Goal: Task Accomplishment & Management: Use online tool/utility

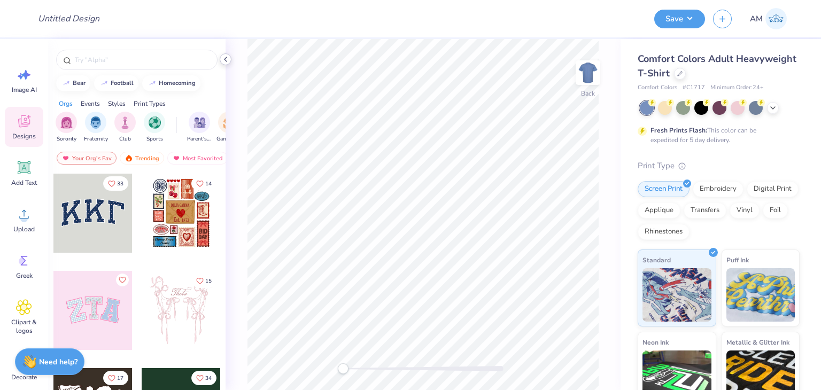
click at [229, 63] on icon at bounding box center [225, 59] width 9 height 9
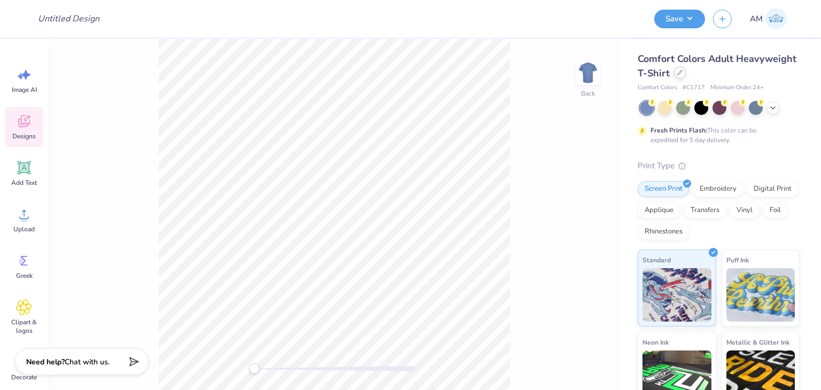
click at [683, 75] on icon at bounding box center [679, 72] width 5 height 5
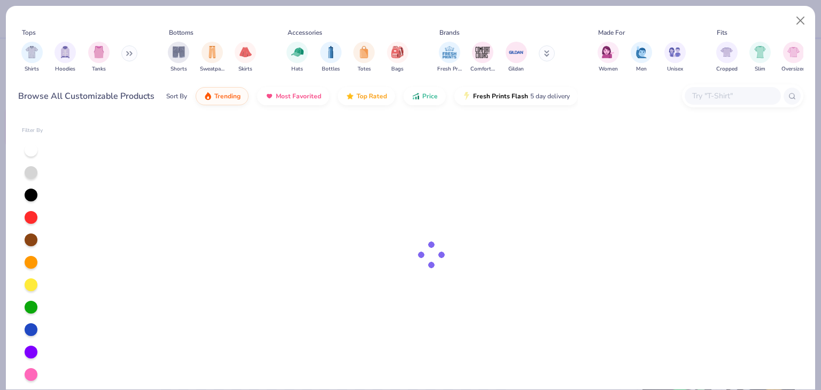
click at [720, 107] on div at bounding box center [742, 95] width 121 height 23
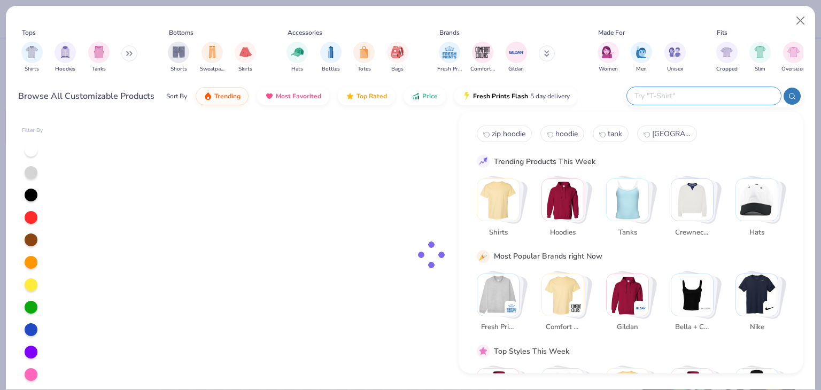
paste input "[PERSON_NAME] Adult 7.8 Oz. Ecosmart 50/50 Full-Zip Hood"
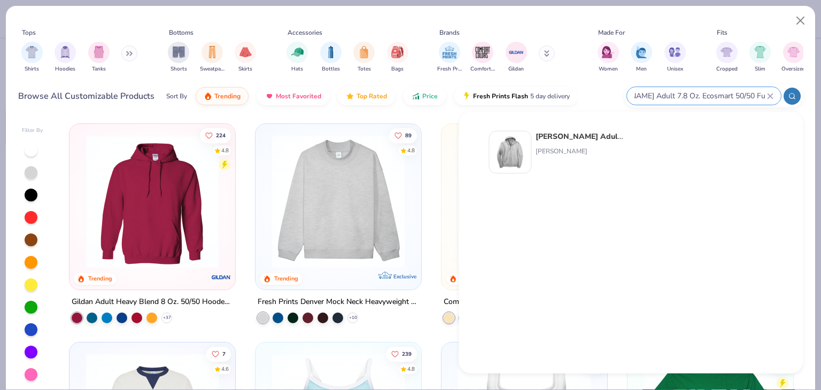
type input "[PERSON_NAME] Adult 7.8 Oz. Ecosmart 50/50 Full-Zip Hood"
click at [604, 127] on div "[PERSON_NAME] Adult 7.8 Oz. Ecosmart 50/50 Full-Zip Hood [PERSON_NAME]" at bounding box center [631, 154] width 308 height 56
click at [603, 130] on div "[PERSON_NAME] Adult 7.8 Oz. Ecosmart 50/50 Full-Zip Hood [PERSON_NAME]" at bounding box center [631, 154] width 308 height 56
click at [599, 143] on div "[PERSON_NAME] Adult 7.8 Oz. Ecosmart 50/50 Full-Zip Hood [PERSON_NAME]" at bounding box center [581, 152] width 90 height 43
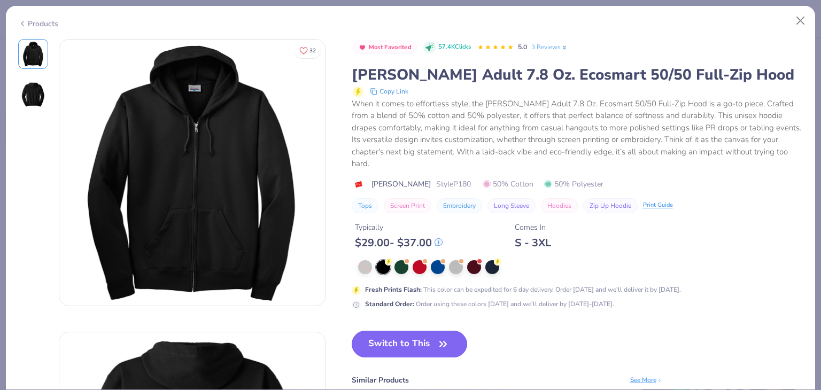
click at [423, 339] on button "Switch to This" at bounding box center [410, 344] width 116 height 27
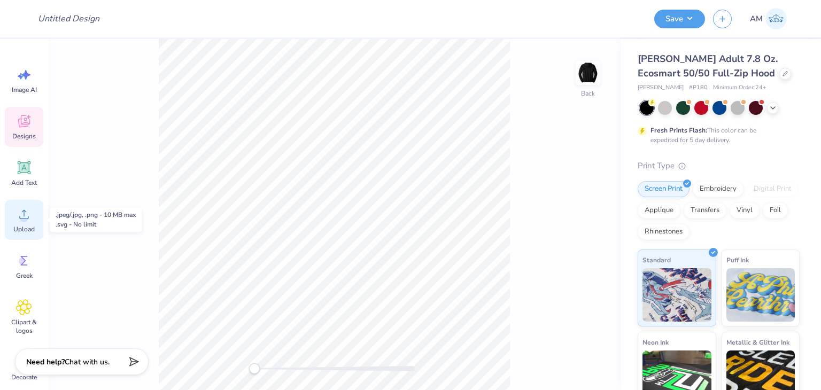
click at [32, 210] on div "Upload" at bounding box center [24, 220] width 38 height 40
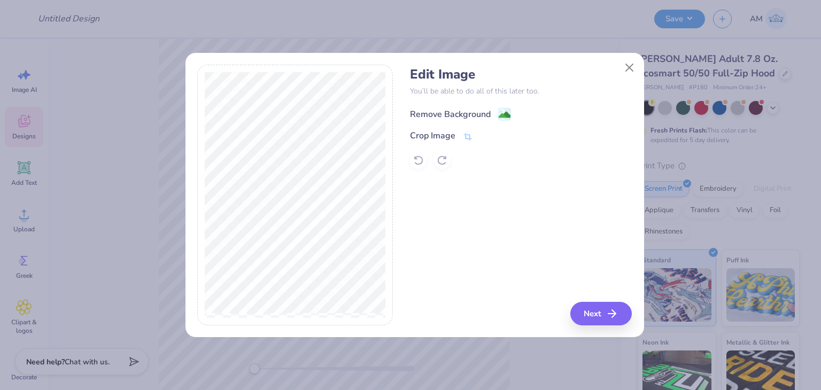
click at [443, 111] on div "Remove Background" at bounding box center [450, 114] width 81 height 13
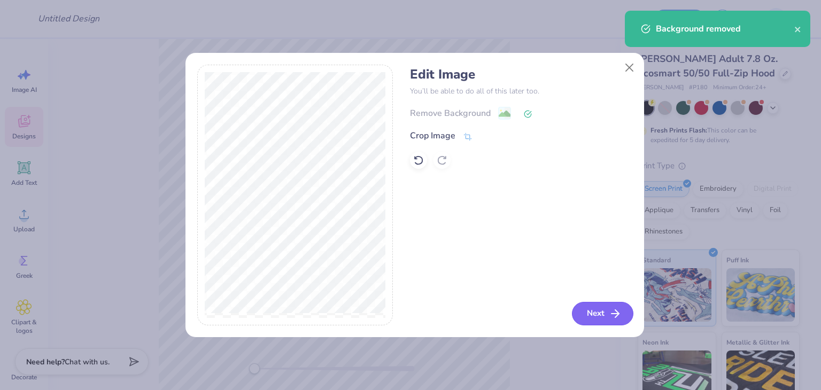
click at [590, 313] on button "Next" at bounding box center [602, 314] width 61 height 24
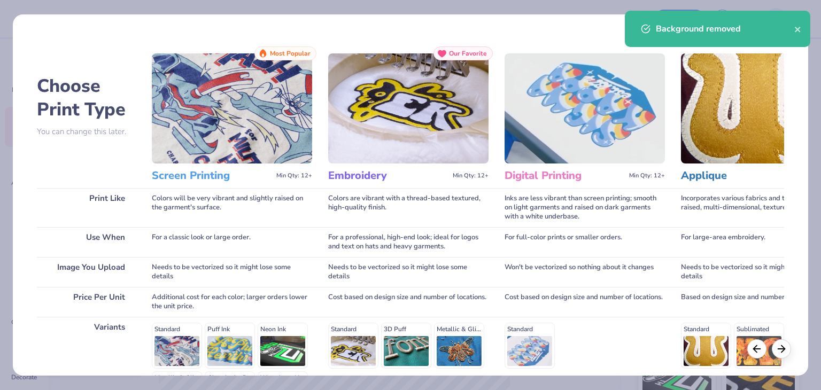
scroll to position [143, 0]
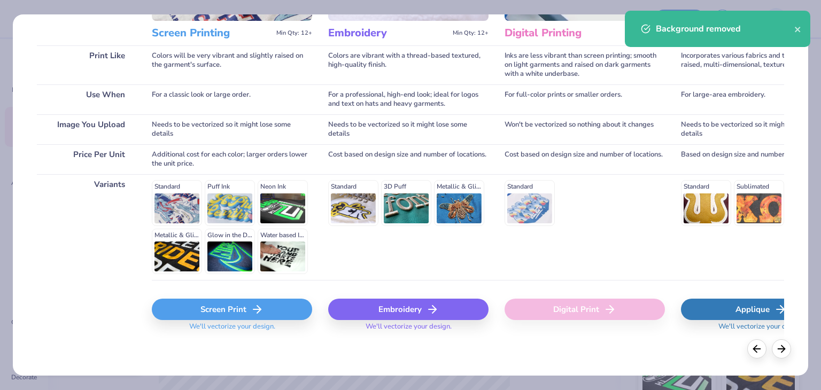
click at [256, 310] on line at bounding box center [256, 310] width 7 height 0
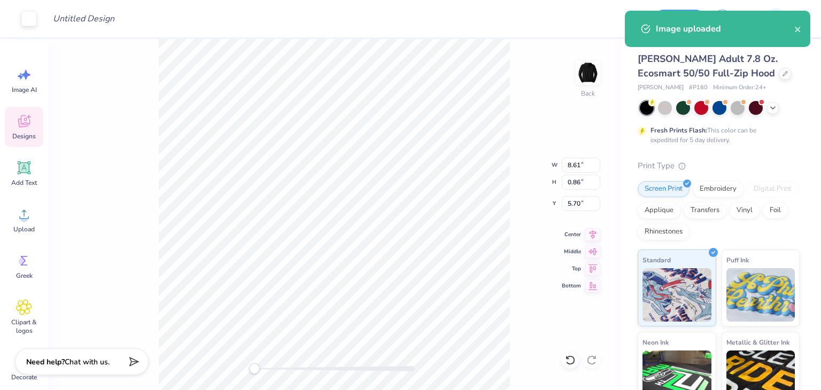
type input "7.91"
type input "0.79"
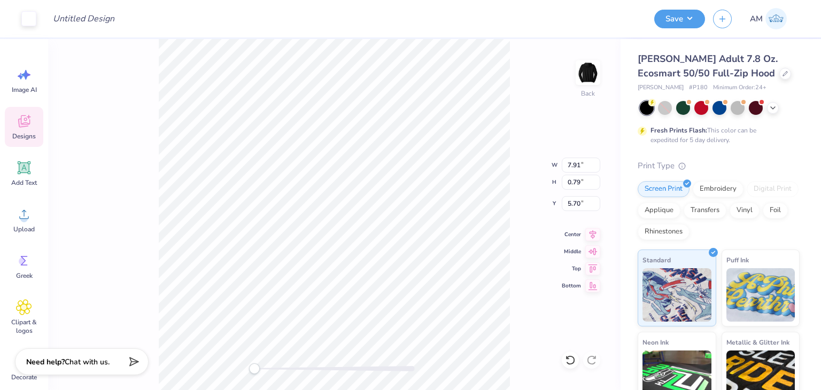
type input "6.43"
type input "0.64"
type input "3.00"
type input "5.62"
type input "0.56"
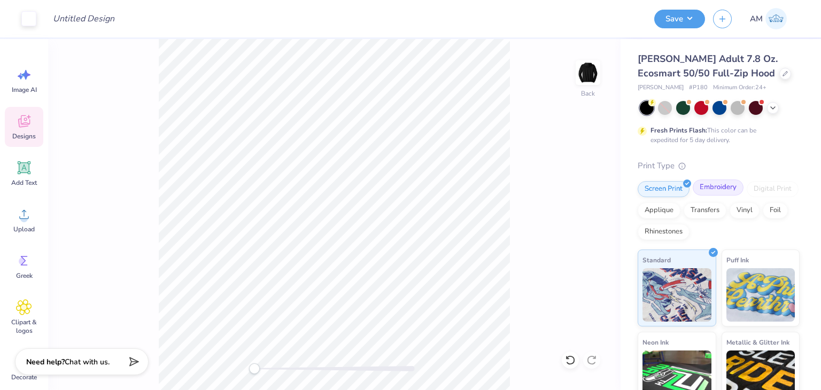
click at [721, 195] on div "Embroidery" at bounding box center [718, 188] width 51 height 16
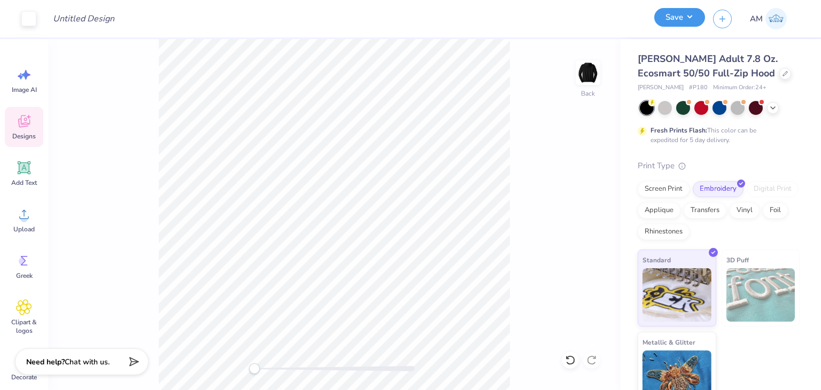
click at [682, 24] on button "Save" at bounding box center [679, 17] width 51 height 19
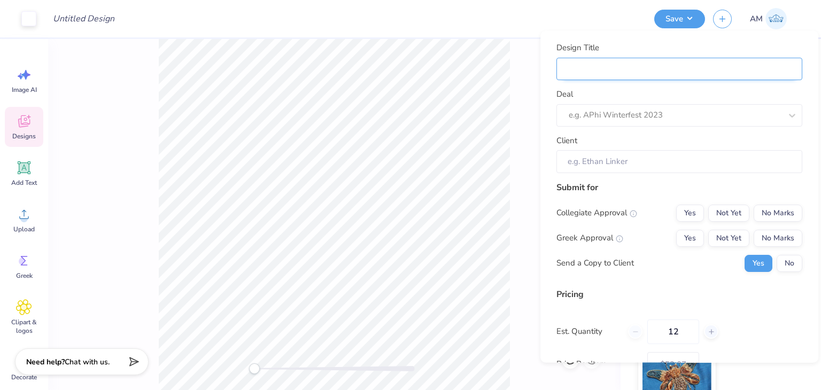
click at [664, 63] on input "Design Title" at bounding box center [680, 68] width 246 height 23
type input "L"
type input "LG"
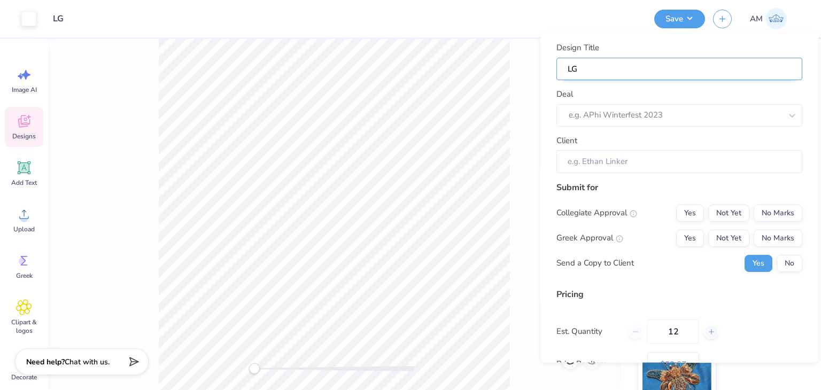
type input "LG"
type input "LG z"
type input "LG zi"
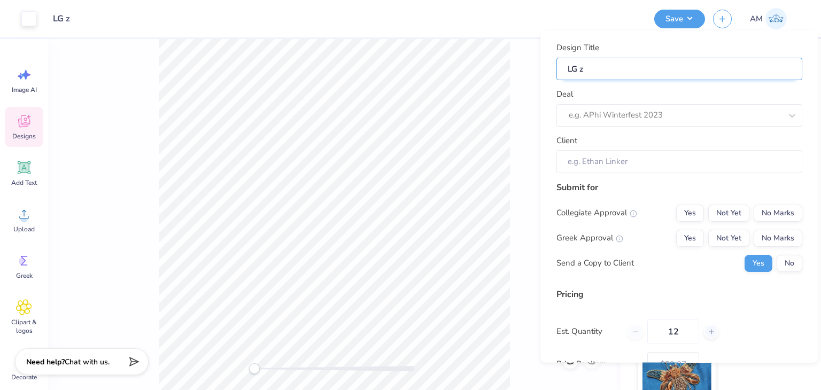
type input "LG zi"
type input "LG zip"
type input "LG zips"
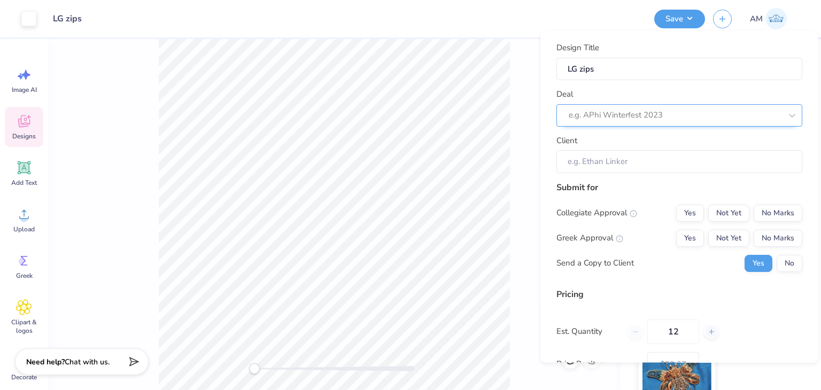
click at [706, 110] on div at bounding box center [675, 115] width 213 height 14
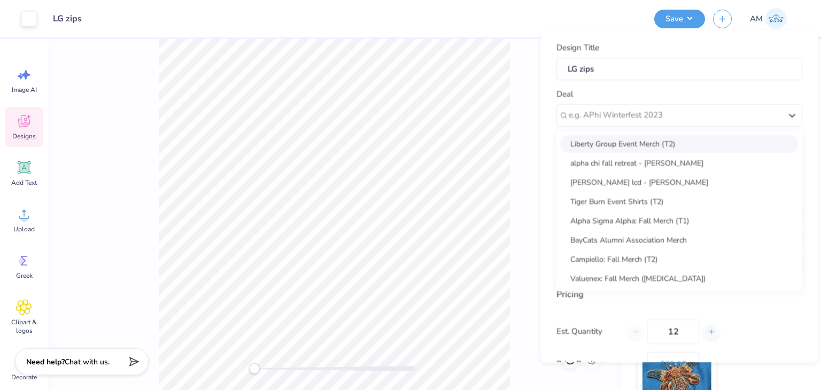
click at [696, 141] on div "Liberty Group Event Merch (T2)" at bounding box center [679, 144] width 237 height 18
type input "[PERSON_NAME]"
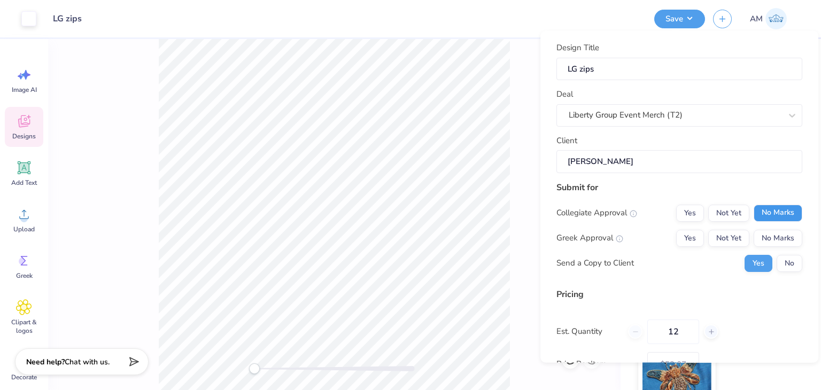
click at [771, 214] on button "No Marks" at bounding box center [778, 212] width 49 height 17
click at [777, 233] on button "No Marks" at bounding box center [778, 237] width 49 height 17
click at [783, 255] on button "No" at bounding box center [790, 263] width 26 height 17
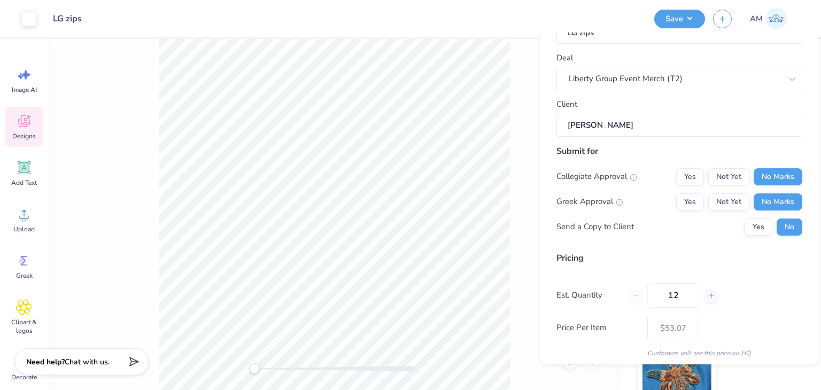
scroll to position [98, 0]
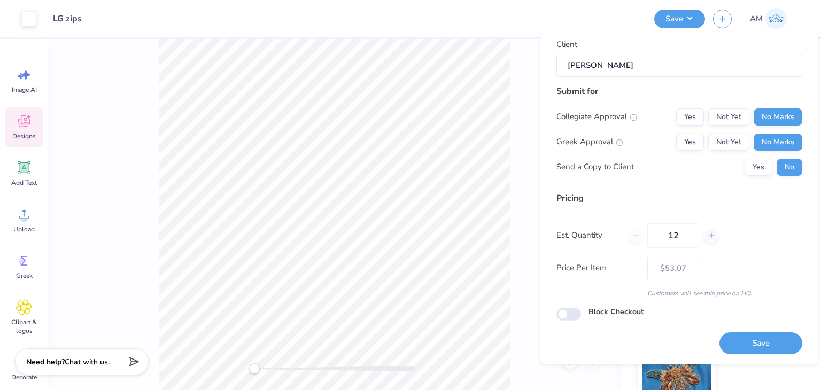
click at [779, 337] on button "Save" at bounding box center [761, 344] width 83 height 22
type input "$53.07"
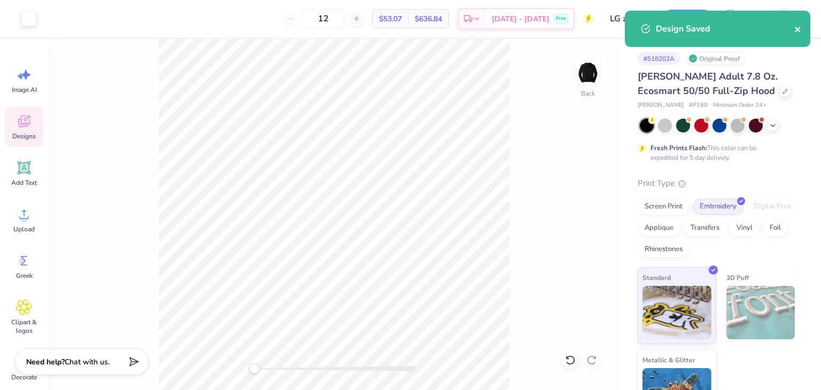
click at [799, 27] on icon "close" at bounding box center [798, 29] width 7 height 9
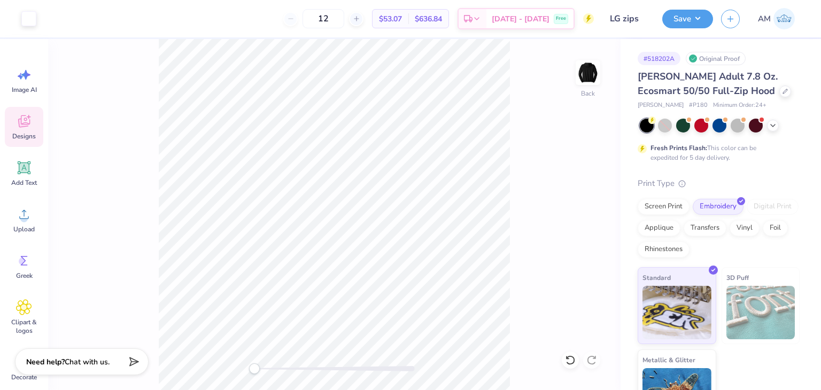
click at [734, 13] on div "Design Saved" at bounding box center [718, 11] width 190 height 4
click at [734, 20] on icon "button" at bounding box center [730, 18] width 9 height 9
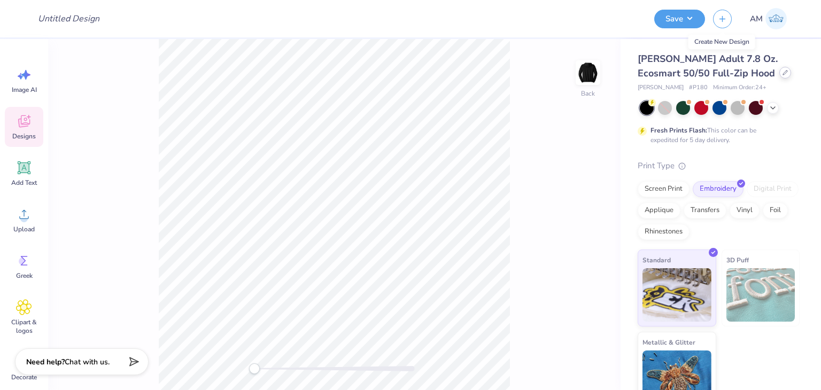
click at [783, 73] on icon at bounding box center [785, 72] width 5 height 5
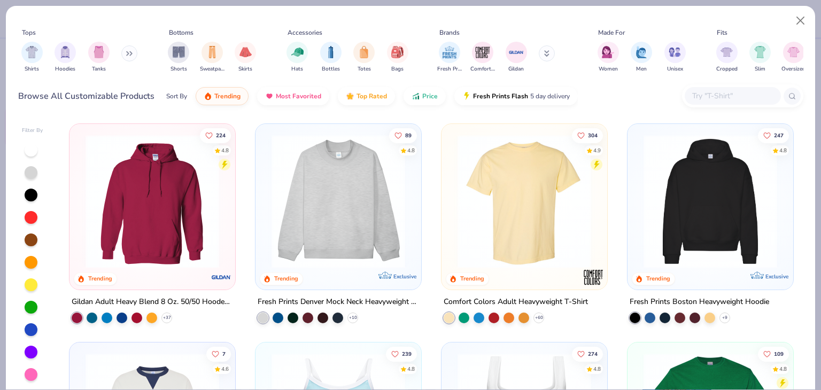
click at [710, 104] on div at bounding box center [733, 96] width 96 height 18
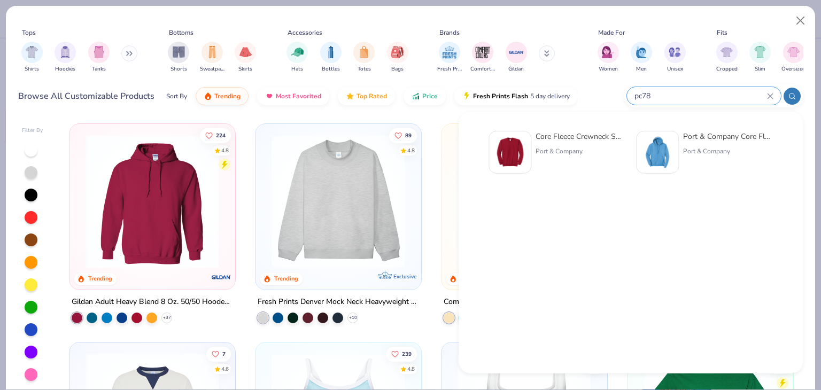
type input "pc78"
click at [709, 138] on div "Port & Company Core Fleece Pullover Hooded Sweatshirt" at bounding box center [728, 136] width 90 height 11
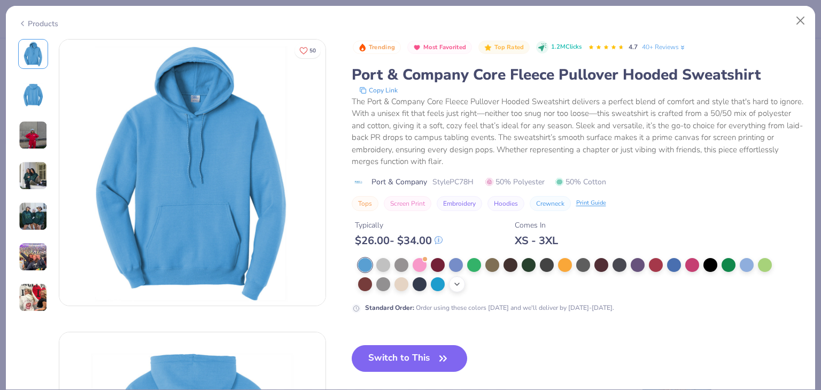
click at [455, 284] on icon at bounding box center [457, 284] width 9 height 9
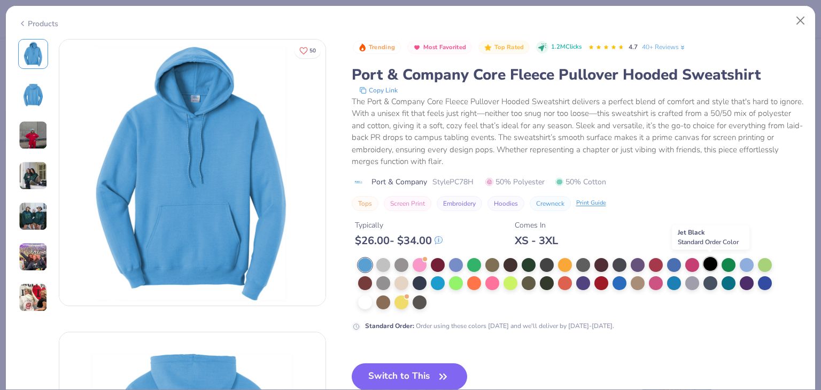
click at [708, 262] on div at bounding box center [711, 264] width 14 height 14
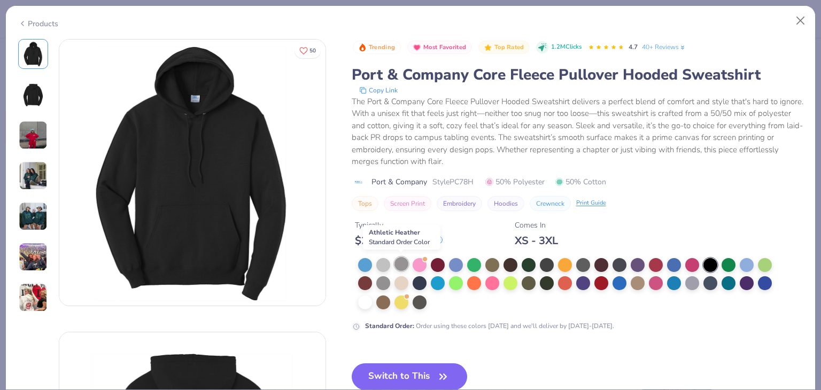
click at [402, 264] on div at bounding box center [402, 264] width 14 height 14
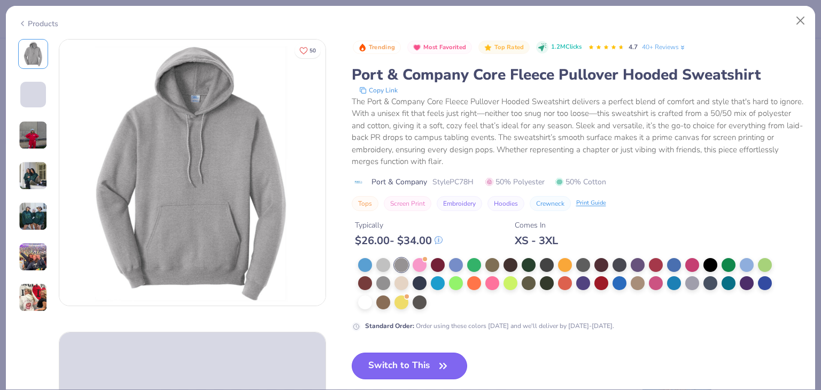
click at [423, 365] on button "Switch to This" at bounding box center [410, 366] width 116 height 27
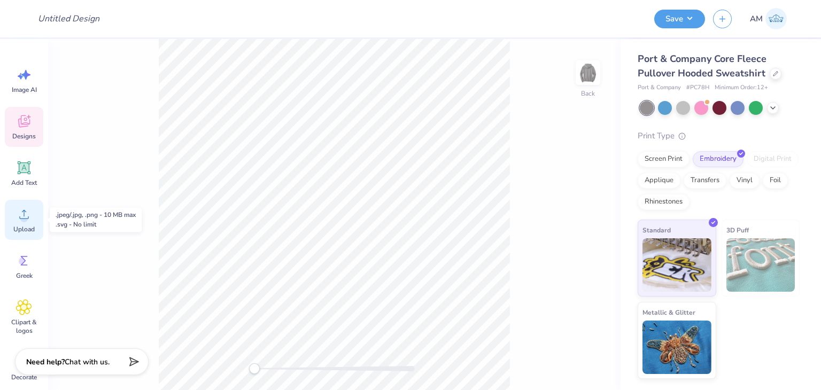
click at [30, 215] on icon at bounding box center [24, 214] width 16 height 16
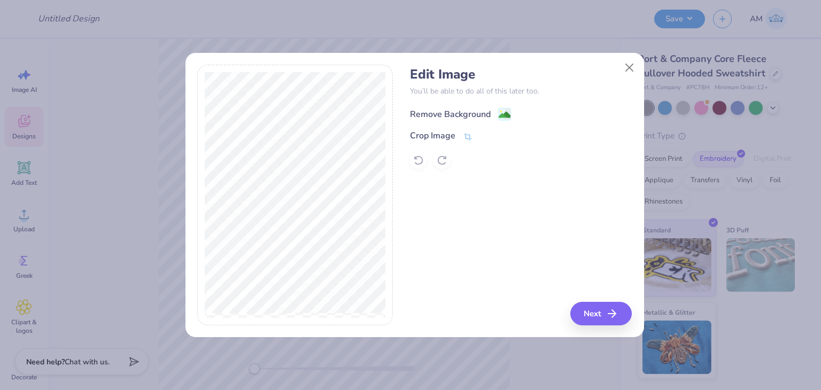
click at [433, 114] on div "Remove Background" at bounding box center [450, 114] width 81 height 13
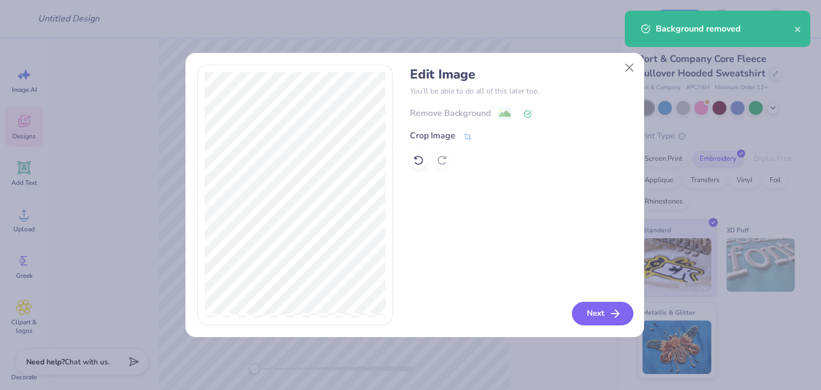
click at [607, 316] on button "Next" at bounding box center [602, 314] width 61 height 24
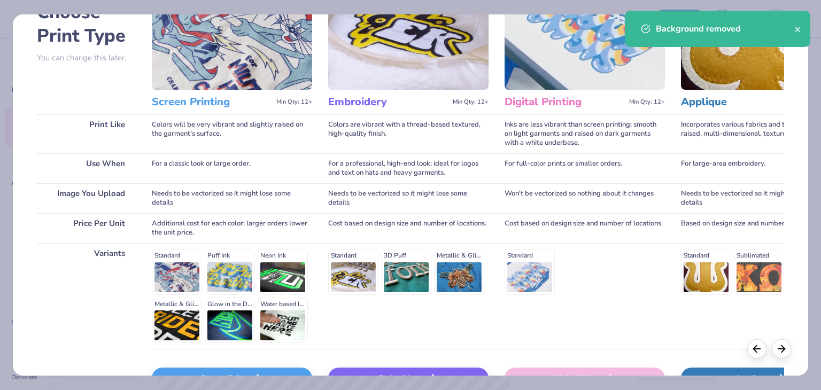
scroll to position [143, 0]
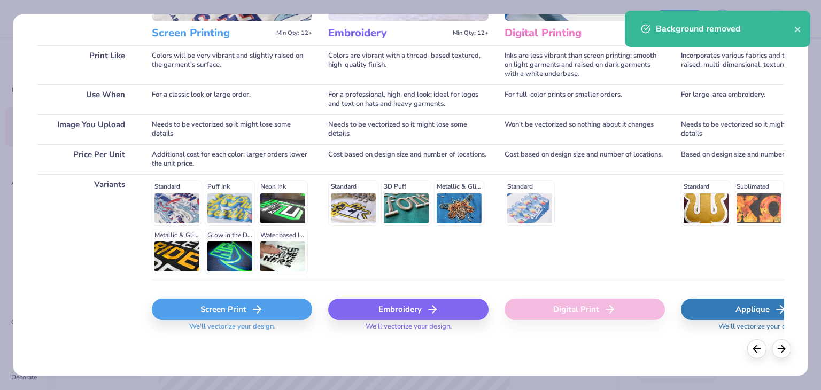
click at [240, 312] on div "Screen Print" at bounding box center [232, 309] width 160 height 21
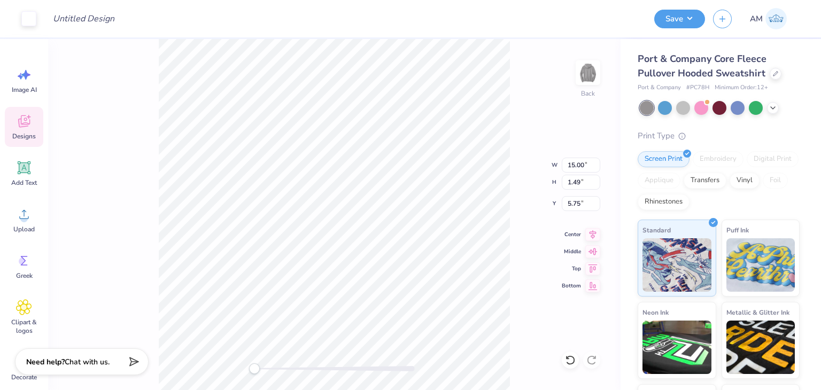
type input "5.83"
type input "0.58"
click at [33, 13] on div at bounding box center [28, 17] width 15 height 15
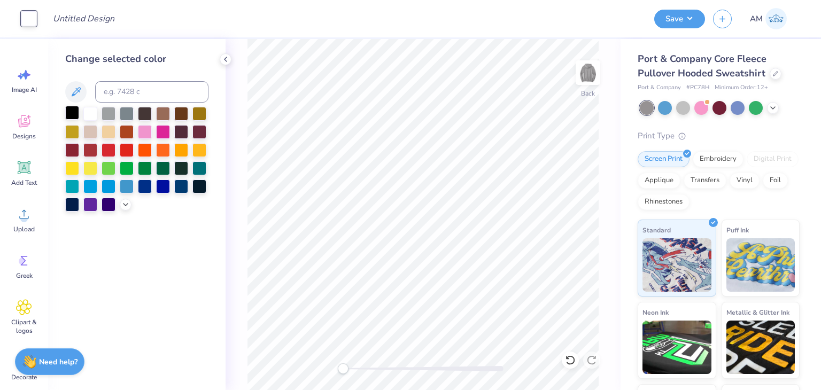
click at [75, 107] on div at bounding box center [72, 113] width 14 height 14
click at [87, 113] on div at bounding box center [90, 113] width 14 height 14
click at [224, 60] on icon at bounding box center [225, 59] width 9 height 9
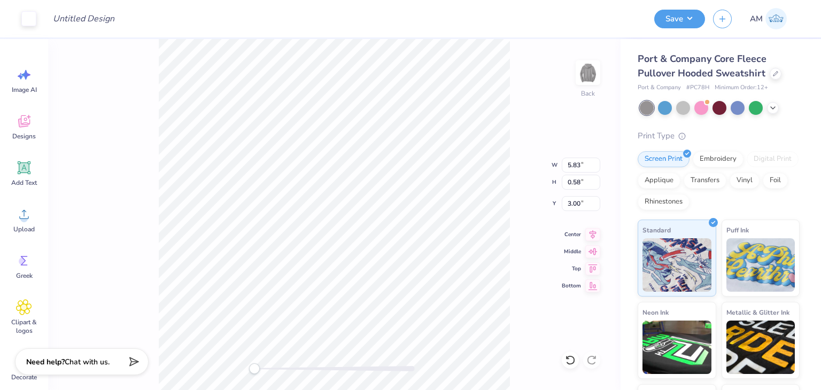
type input "5.29"
type input "0.53"
click at [688, 19] on button "Save" at bounding box center [679, 17] width 51 height 19
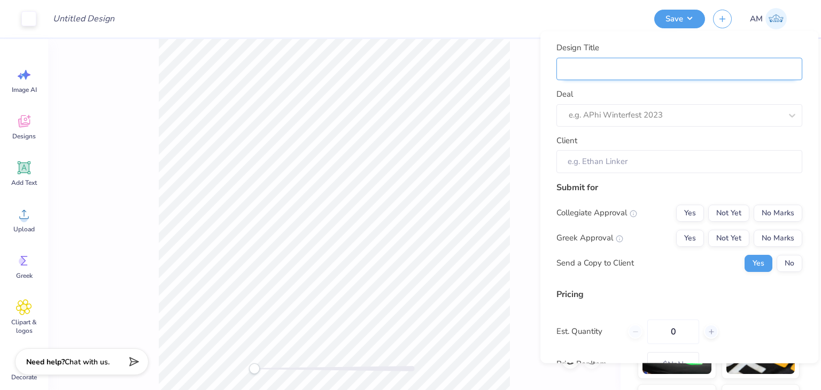
click at [703, 76] on input "Design Title" at bounding box center [680, 69] width 246 height 22
type input "L"
type input "LG"
type input "LG zips"
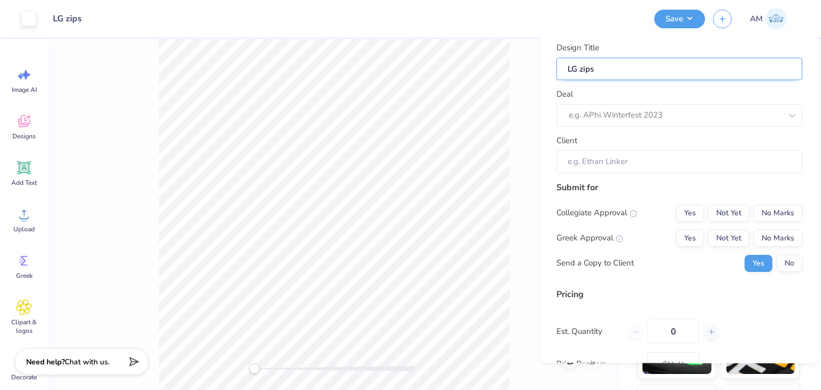
drag, startPoint x: 604, startPoint y: 71, endPoint x: 583, endPoint y: 71, distance: 20.3
click at [582, 70] on input "LG zips" at bounding box center [680, 69] width 246 height 22
type input "LG zh"
type input "LG zho"
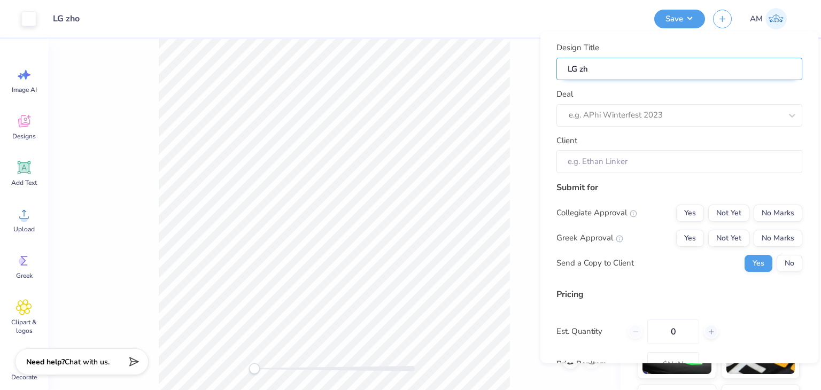
type input "LG zho"
type input "LG zhoo"
type input "LG zhood"
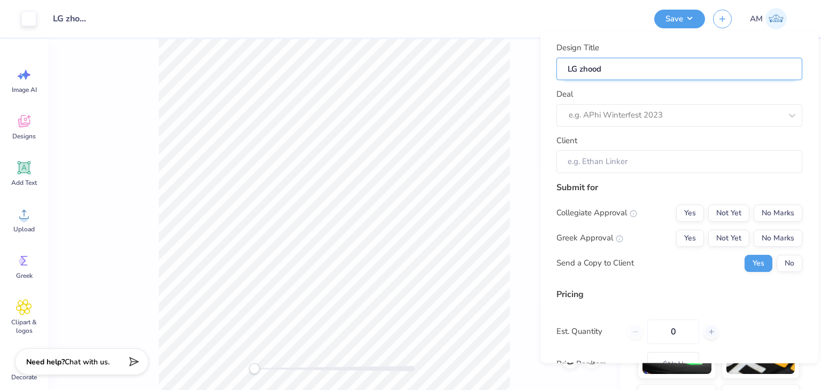
click at [582, 70] on input "LG zhood" at bounding box center [680, 69] width 246 height 22
type input "[PERSON_NAME]"
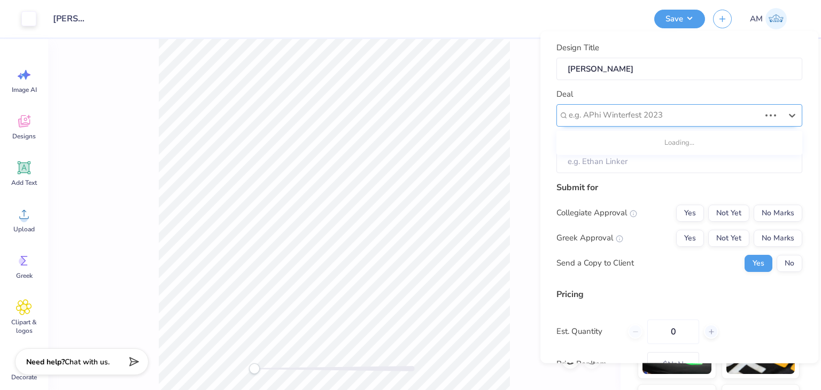
click at [618, 113] on div at bounding box center [664, 116] width 191 height 14
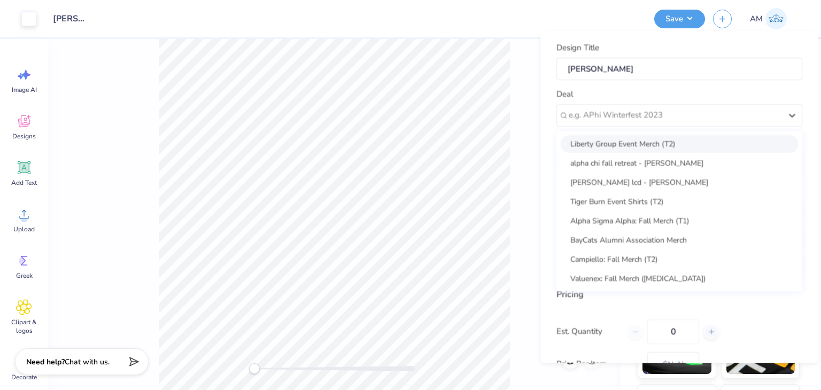
click at [616, 135] on div "Liberty Group Event Merch (T2)" at bounding box center [679, 144] width 237 height 18
type input "[PERSON_NAME]"
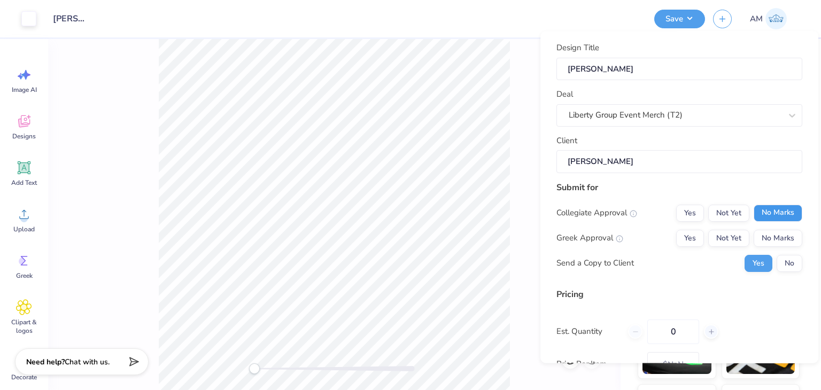
click at [772, 217] on button "No Marks" at bounding box center [778, 213] width 49 height 17
click at [772, 229] on div "Collegiate Approval Yes Not Yet No Marks Greek Approval Yes Not Yet No Marks Se…" at bounding box center [680, 238] width 246 height 67
click at [777, 255] on button "No" at bounding box center [790, 263] width 26 height 17
click at [767, 235] on button "No Marks" at bounding box center [778, 238] width 49 height 17
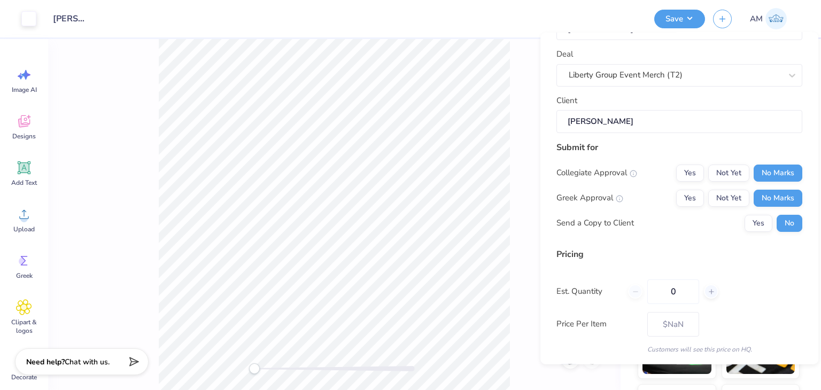
scroll to position [98, 0]
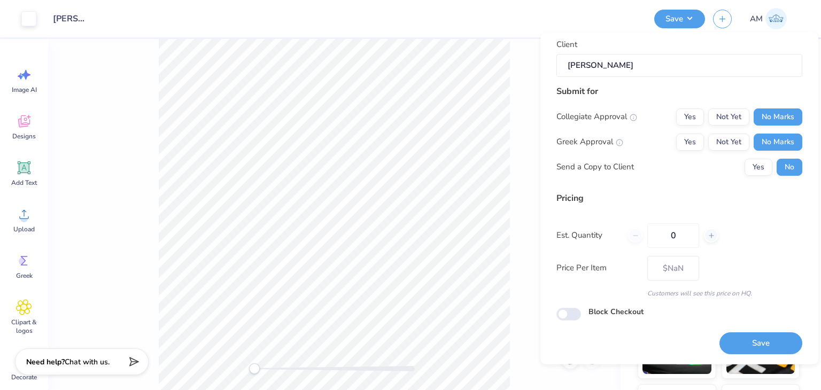
drag, startPoint x: 760, startPoint y: 352, endPoint x: 758, endPoint y: 348, distance: 5.5
click at [760, 352] on button "Save" at bounding box center [761, 344] width 83 height 22
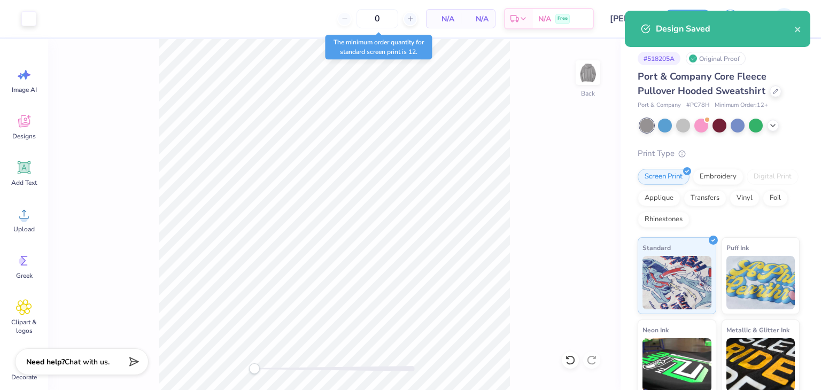
click at [804, 33] on div "Design Saved" at bounding box center [718, 29] width 186 height 36
click at [802, 29] on div "Design Saved" at bounding box center [718, 29] width 186 height 36
click at [799, 29] on icon "close" at bounding box center [798, 29] width 7 height 9
